Goal: Transaction & Acquisition: Purchase product/service

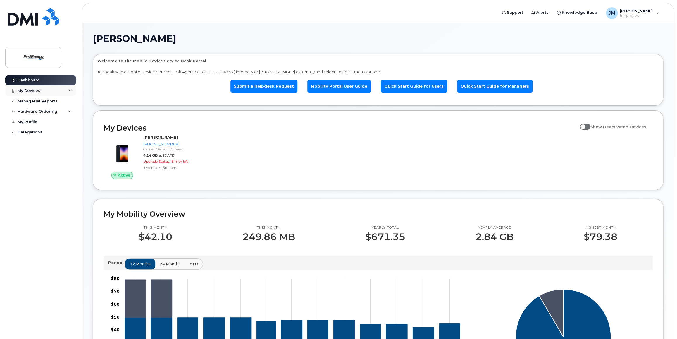
click at [71, 89] on icon at bounding box center [69, 90] width 3 height 3
click at [250, 28] on div "John Meehan Welcome to the Mobile Device Service Desk Portal To speak with a Mo…" at bounding box center [378, 274] width 592 height 503
click at [71, 145] on icon at bounding box center [69, 143] width 3 height 3
click at [40, 157] on div "New Order" at bounding box center [31, 153] width 22 height 5
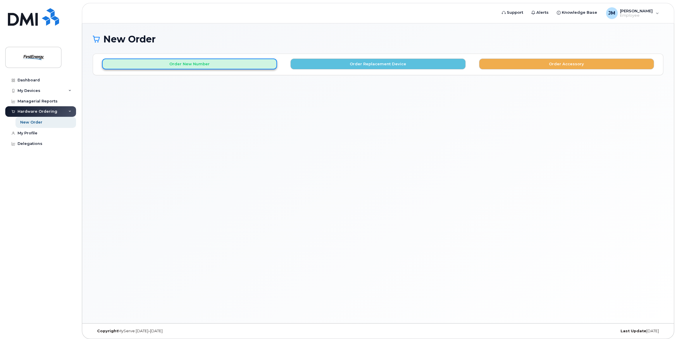
click at [254, 63] on button "Order New Number" at bounding box center [189, 64] width 175 height 11
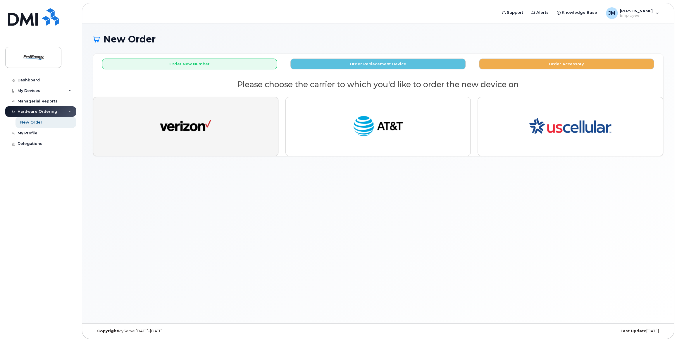
click at [191, 124] on img "button" at bounding box center [185, 126] width 51 height 26
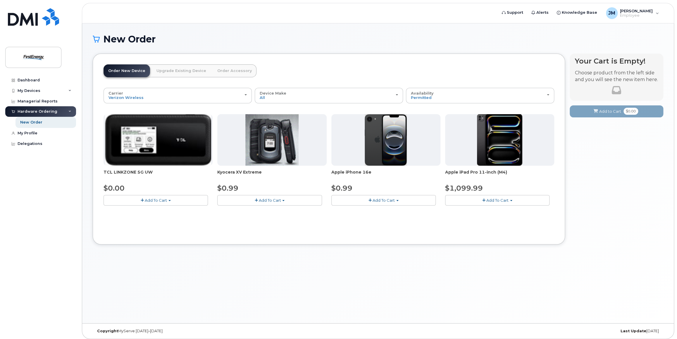
click at [277, 201] on span "Add To Cart" at bounding box center [270, 200] width 22 height 5
click at [265, 209] on link "$0.99 - 2 Year Activation" at bounding box center [248, 210] width 59 height 7
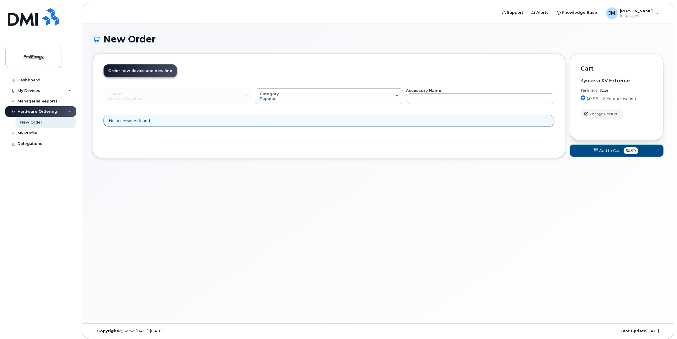
click at [608, 150] on span "Add to Cart" at bounding box center [611, 151] width 22 height 6
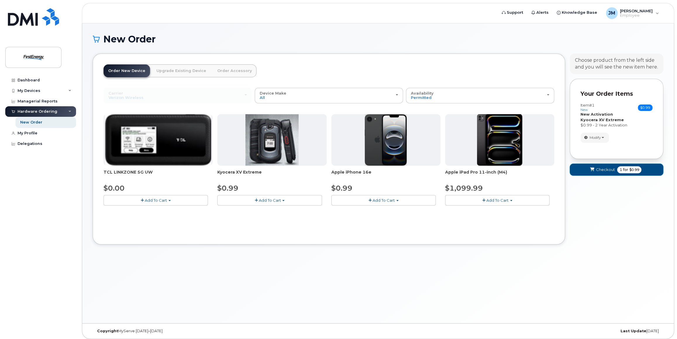
click at [616, 170] on button "Checkout 1 for $0.99" at bounding box center [617, 170] width 94 height 12
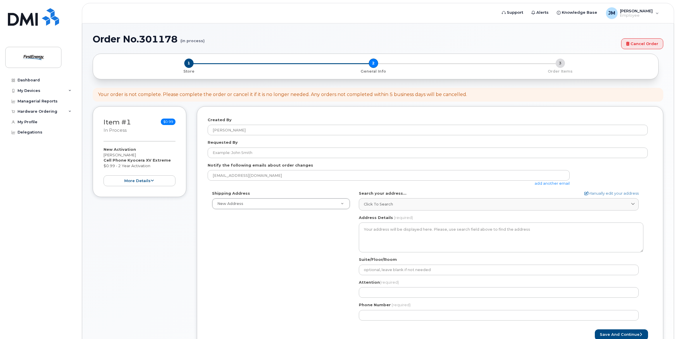
select select
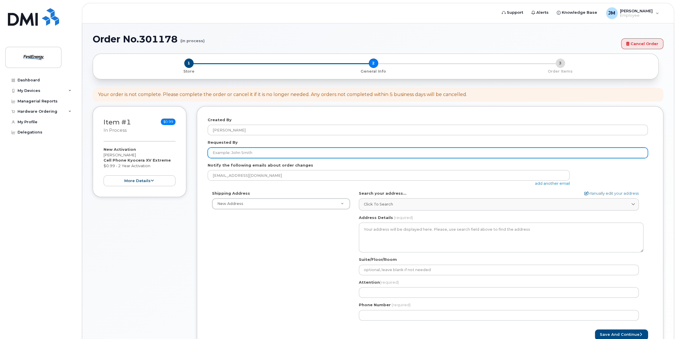
click at [289, 154] on input "Requested By" at bounding box center [428, 152] width 440 height 11
type input "[PERSON_NAME]"
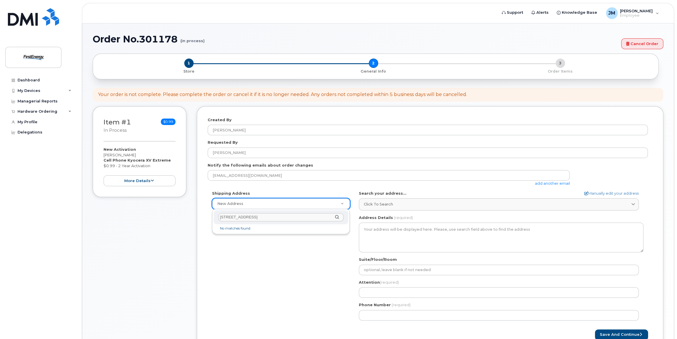
type input "1345 Englishtown Road, Old Bridge NJ"
click at [249, 217] on input "text" at bounding box center [281, 217] width 126 height 8
click at [243, 215] on input "text" at bounding box center [281, 217] width 126 height 8
drag, startPoint x: 249, startPoint y: 274, endPoint x: 341, endPoint y: 221, distance: 105.8
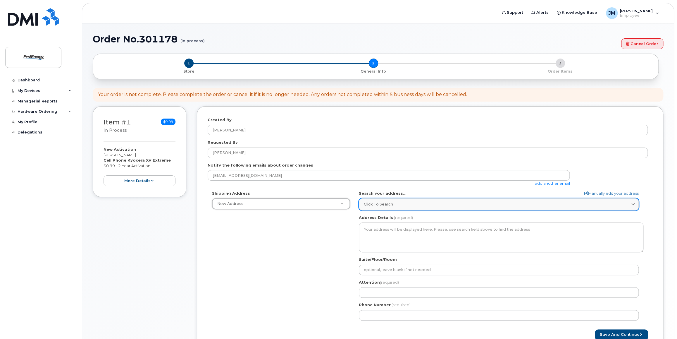
click at [374, 201] on link "Click to search" at bounding box center [499, 204] width 280 height 12
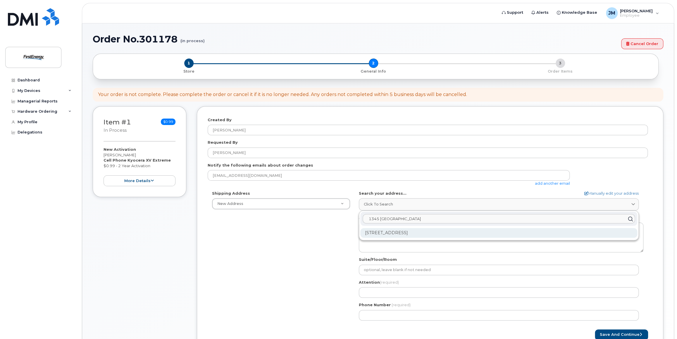
type input "1345 englishtown"
click at [410, 235] on div "1345 Englishtown Rd Old Bridge NJ 08857-2926" at bounding box center [499, 233] width 277 height 10
select select
type textarea "1345 Englishtown Rd OLD BRIDGE NJ 08857-2926 UNITED STATES"
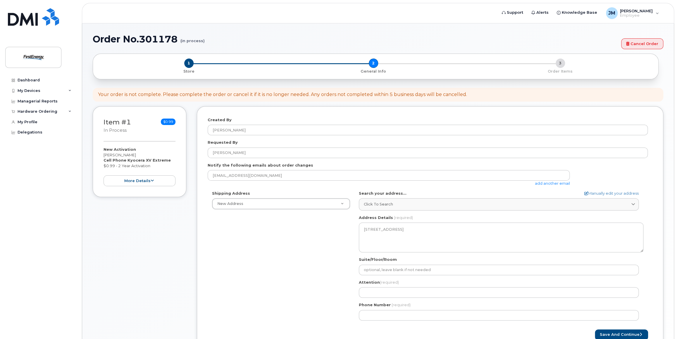
click at [325, 242] on div "Shipping Address New Address New Address NJ Old Bridge Search your address... M…" at bounding box center [428, 258] width 440 height 134
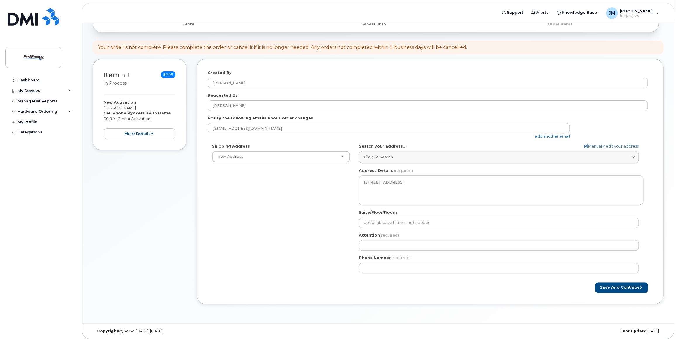
scroll to position [49, 0]
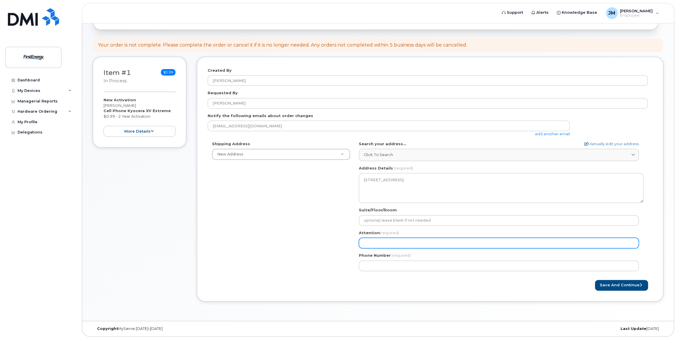
click at [366, 243] on input "Attention (required)" at bounding box center [499, 243] width 280 height 11
select select
type input "B"
select select
type input "Br"
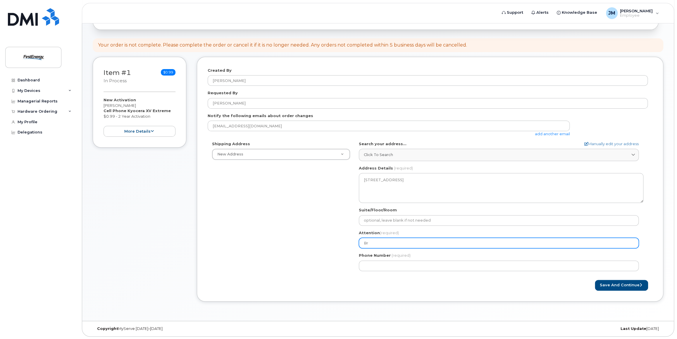
select select
type input "Bri"
select select
type input "Bria"
select select
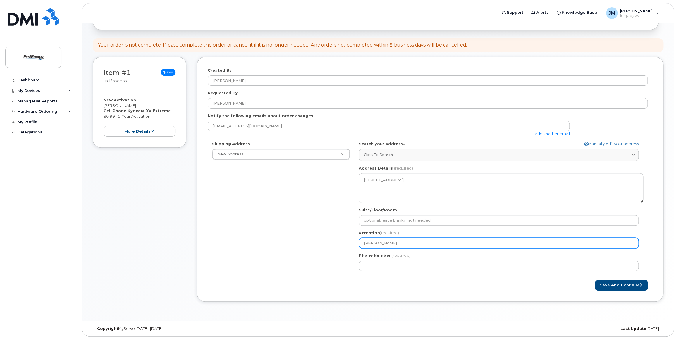
type input "Brian"
select select
type input "Brian f"
select select
type input "Brian fr"
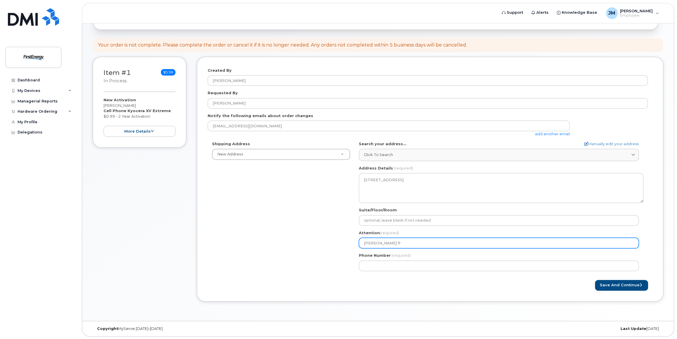
select select
type input "Brian fre"
select select
type input "Brian fret"
select select
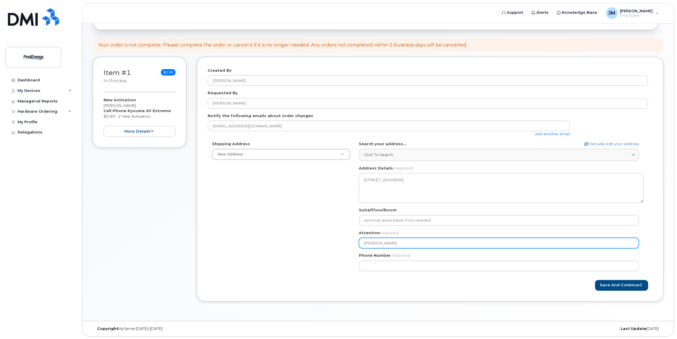
type input "Brian fretz"
select select
type input "Brian retz"
select select
type input "Brian Fretz"
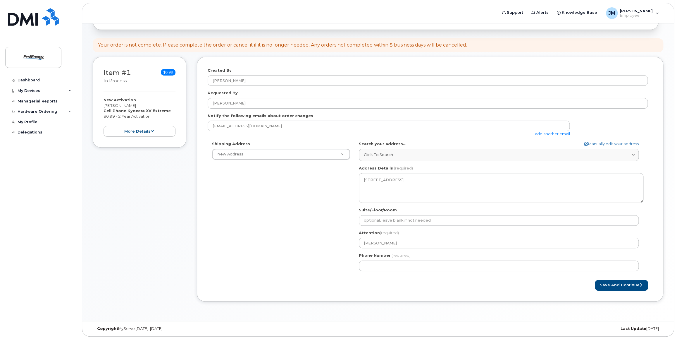
click at [335, 240] on div "Shipping Address New Address New Address NJ Old Bridge Search your address... M…" at bounding box center [428, 208] width 440 height 134
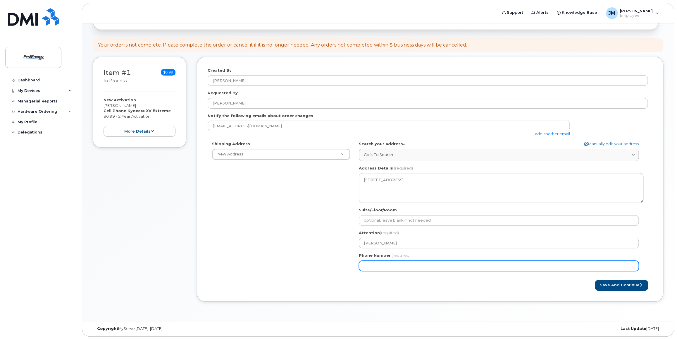
click at [368, 264] on input "Phone Number" at bounding box center [499, 265] width 280 height 11
type input "609"
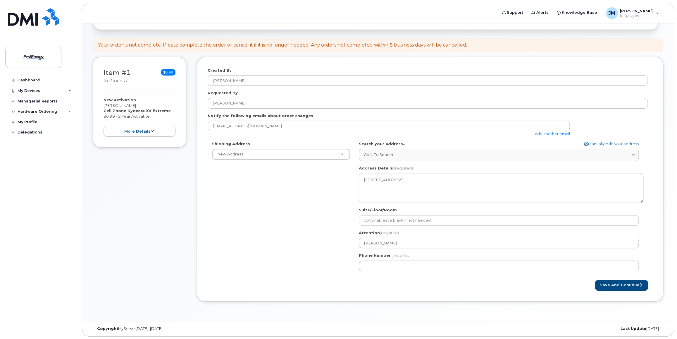
click at [306, 268] on div "Shipping Address New Address New Address NJ Old Bridge Search your address... M…" at bounding box center [428, 208] width 440 height 134
click at [619, 283] on button "Save and Continue" at bounding box center [621, 285] width 53 height 11
drag, startPoint x: 458, startPoint y: 291, endPoint x: 435, endPoint y: 281, distance: 25.3
click at [457, 291] on div "Created By John Meehan Requested By John Meehan Notify the following emails abo…" at bounding box center [430, 179] width 467 height 245
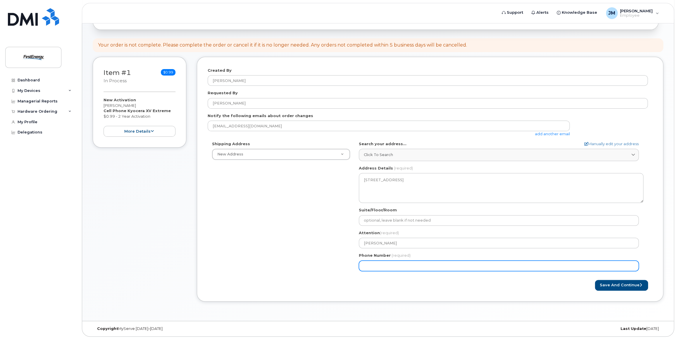
click at [374, 264] on input "Phone Number" at bounding box center [499, 265] width 280 height 11
click at [382, 265] on input "Phone Number" at bounding box center [499, 265] width 280 height 11
click at [382, 263] on input "Phone Number" at bounding box center [499, 265] width 280 height 11
select select
type input "6096191622"
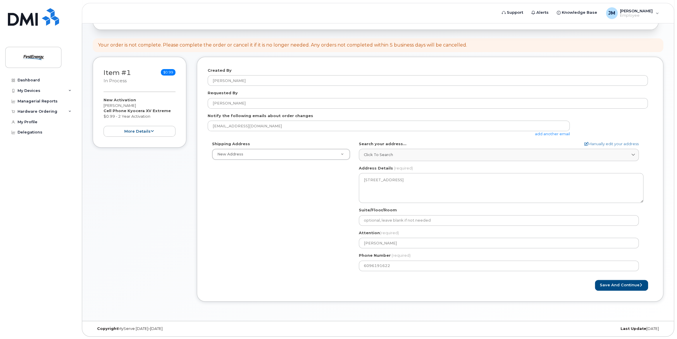
click at [408, 276] on form "Created By John Meehan Requested By John Meehan Notify the following emails abo…" at bounding box center [430, 179] width 445 height 223
click at [616, 284] on button "Save and Continue" at bounding box center [621, 285] width 53 height 11
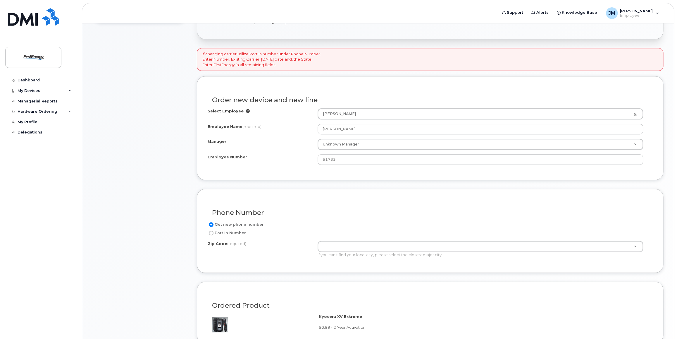
scroll to position [176, 0]
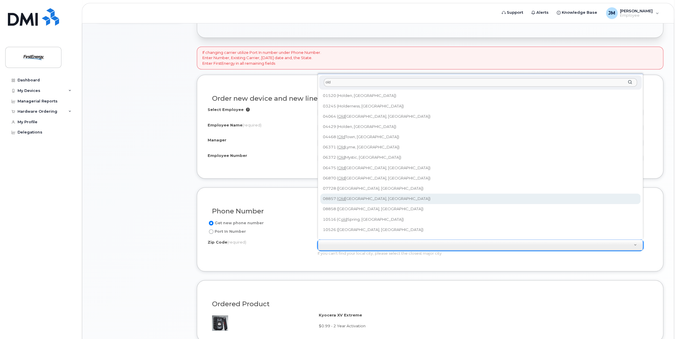
type input "old"
type input "08857 (Old Bridge, NJ)"
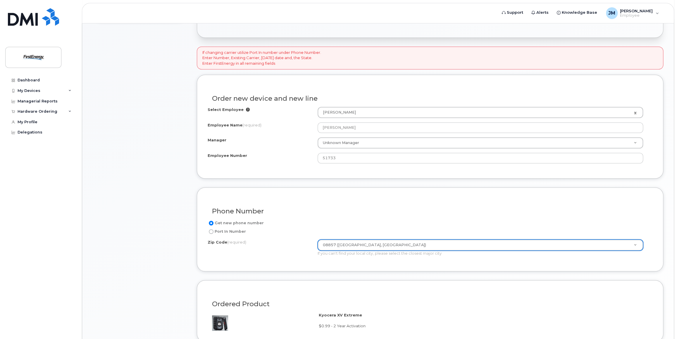
click at [409, 215] on div "Phone Number" at bounding box center [430, 208] width 445 height 21
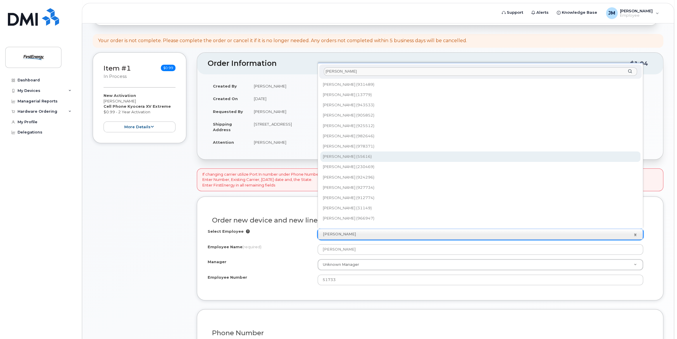
type input "melvin"
type input "2066934"
type input "[PERSON_NAME]"
type input "55616"
type input "1345 Englishtown Road"
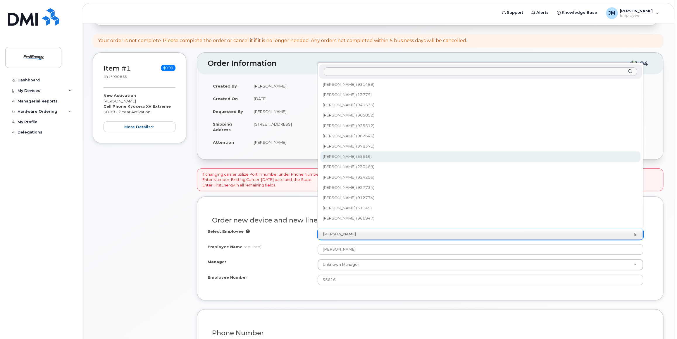
select select "2073821"
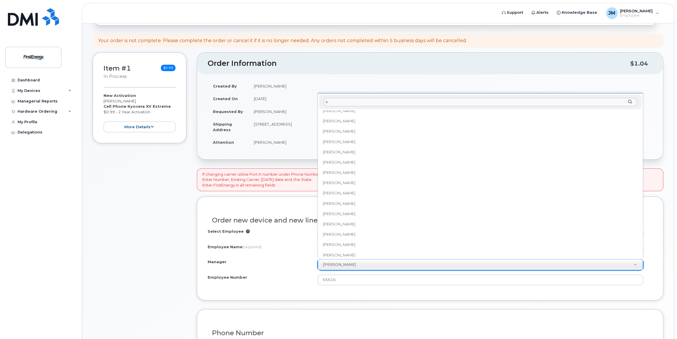
scroll to position [0, 0]
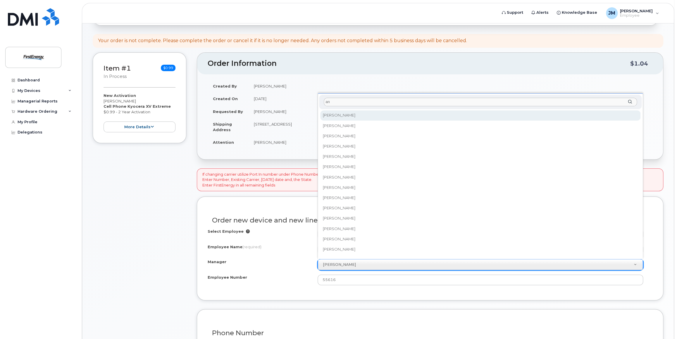
type input "a"
type input "b"
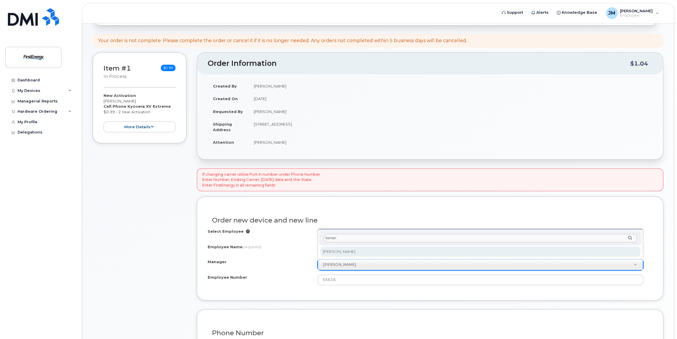
type input "benan"
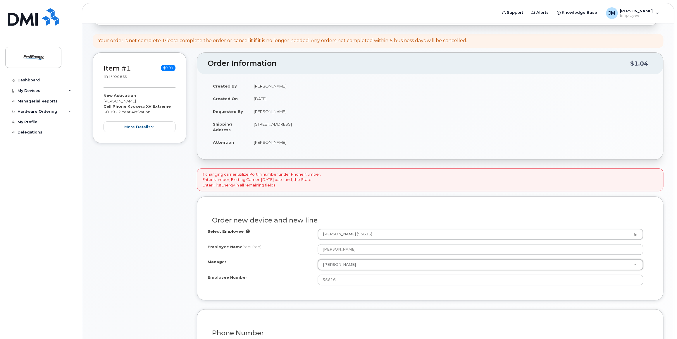
select select "2083393"
click at [371, 214] on div "Order new device and new line" at bounding box center [430, 217] width 445 height 21
click at [281, 258] on div "Select Employee Melvin H Harvey (55616) 2066934 Employee Name (required) Melvin…" at bounding box center [430, 257] width 445 height 56
click at [386, 208] on div "Order new device and new line" at bounding box center [430, 217] width 445 height 21
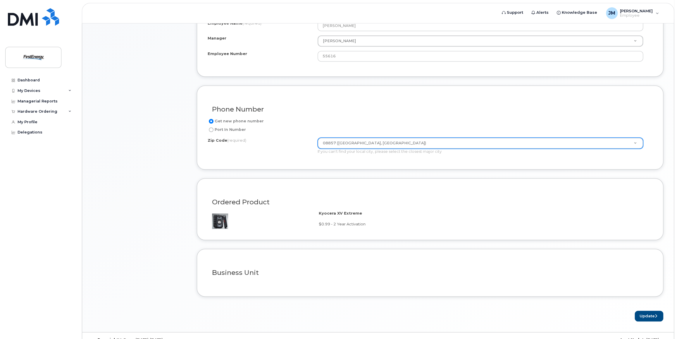
scroll to position [288, 0]
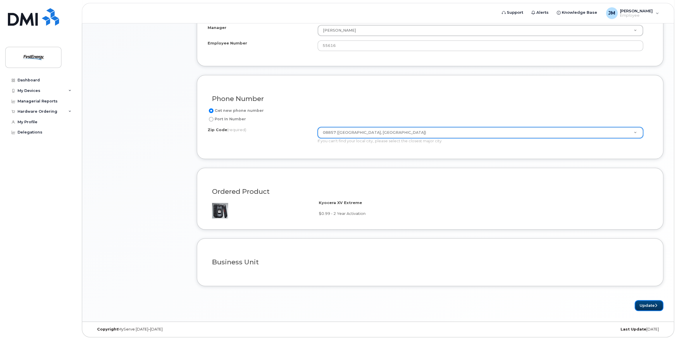
drag, startPoint x: 648, startPoint y: 303, endPoint x: 543, endPoint y: 285, distance: 106.3
click at [647, 303] on button "Update" at bounding box center [649, 305] width 29 height 11
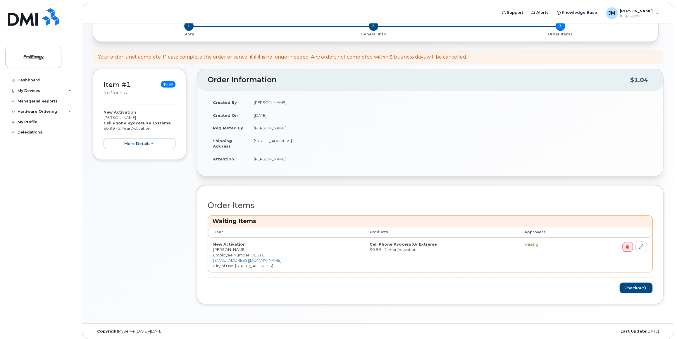
scroll to position [64, 0]
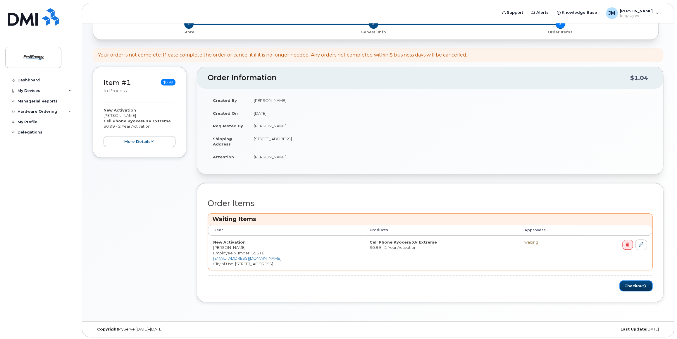
drag, startPoint x: 634, startPoint y: 283, endPoint x: 546, endPoint y: 286, distance: 87.9
click at [634, 283] on button "Checkout" at bounding box center [636, 285] width 33 height 11
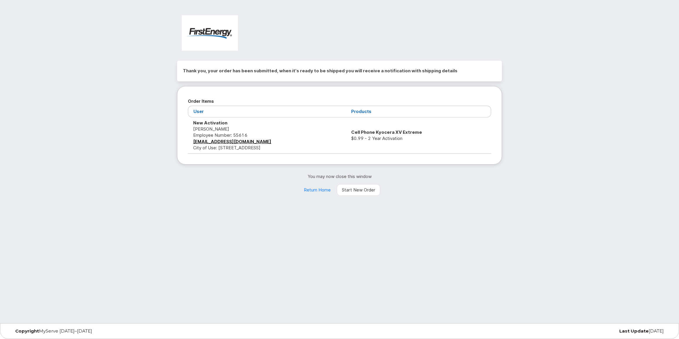
click at [563, 129] on div "Thank you, your order has been submitted, when it's ready to be shipped you wil…" at bounding box center [339, 161] width 679 height 323
click at [596, 174] on div "Thank you, your order has been submitted, when it's ready to be shipped you wil…" at bounding box center [339, 161] width 679 height 323
